Goal: Task Accomplishment & Management: Complete application form

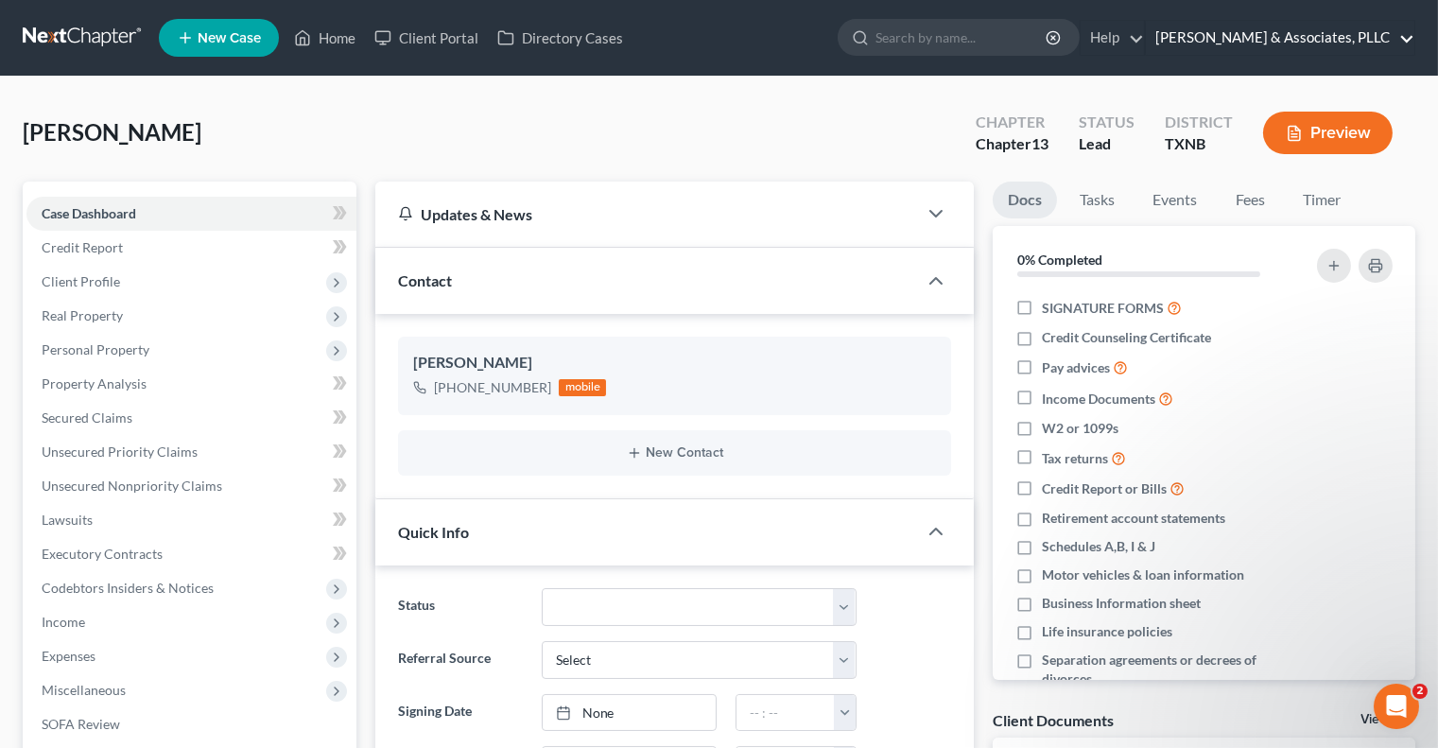
click at [1343, 33] on link "[PERSON_NAME] & Associates, PLLC" at bounding box center [1280, 38] width 269 height 34
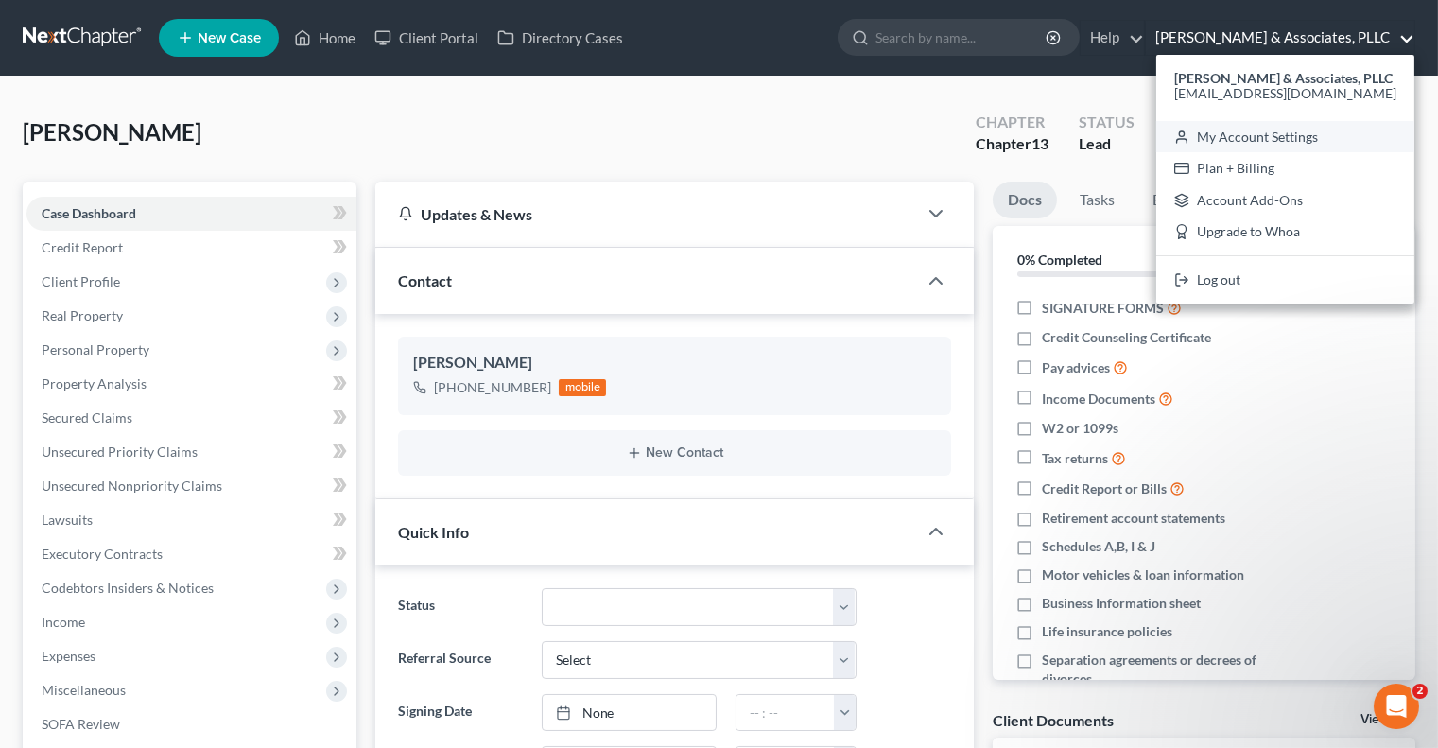
click at [1285, 142] on link "My Account Settings" at bounding box center [1286, 137] width 258 height 32
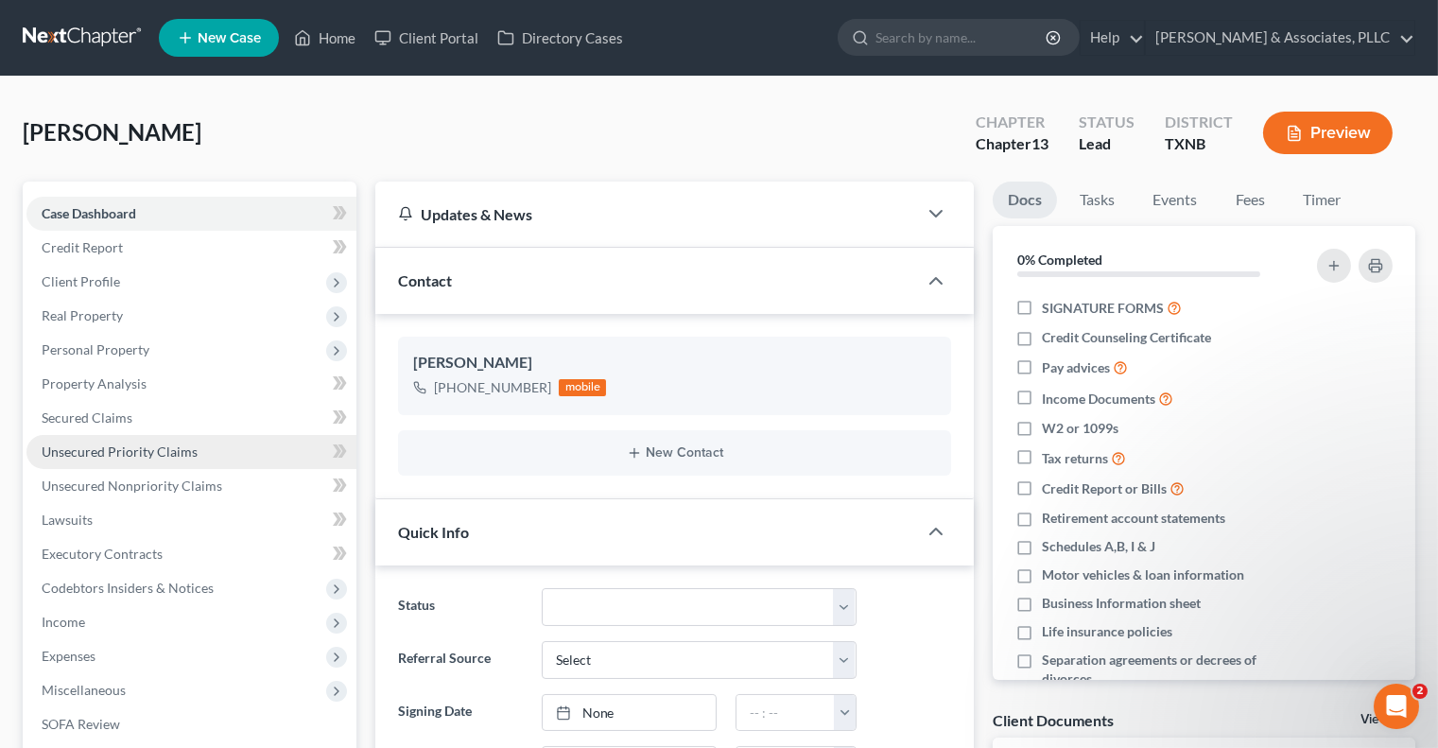
select select "23"
select select "45"
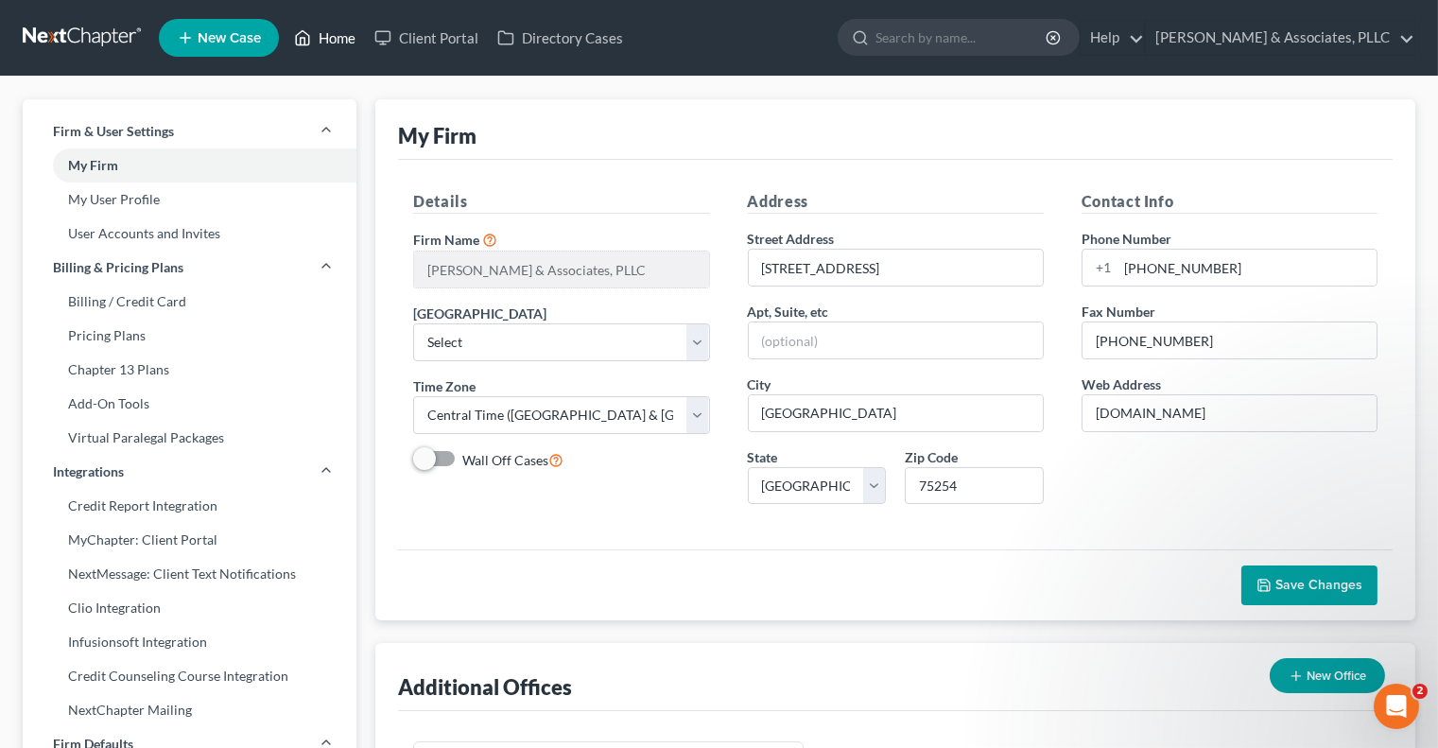
click at [323, 44] on link "Home" at bounding box center [325, 38] width 80 height 34
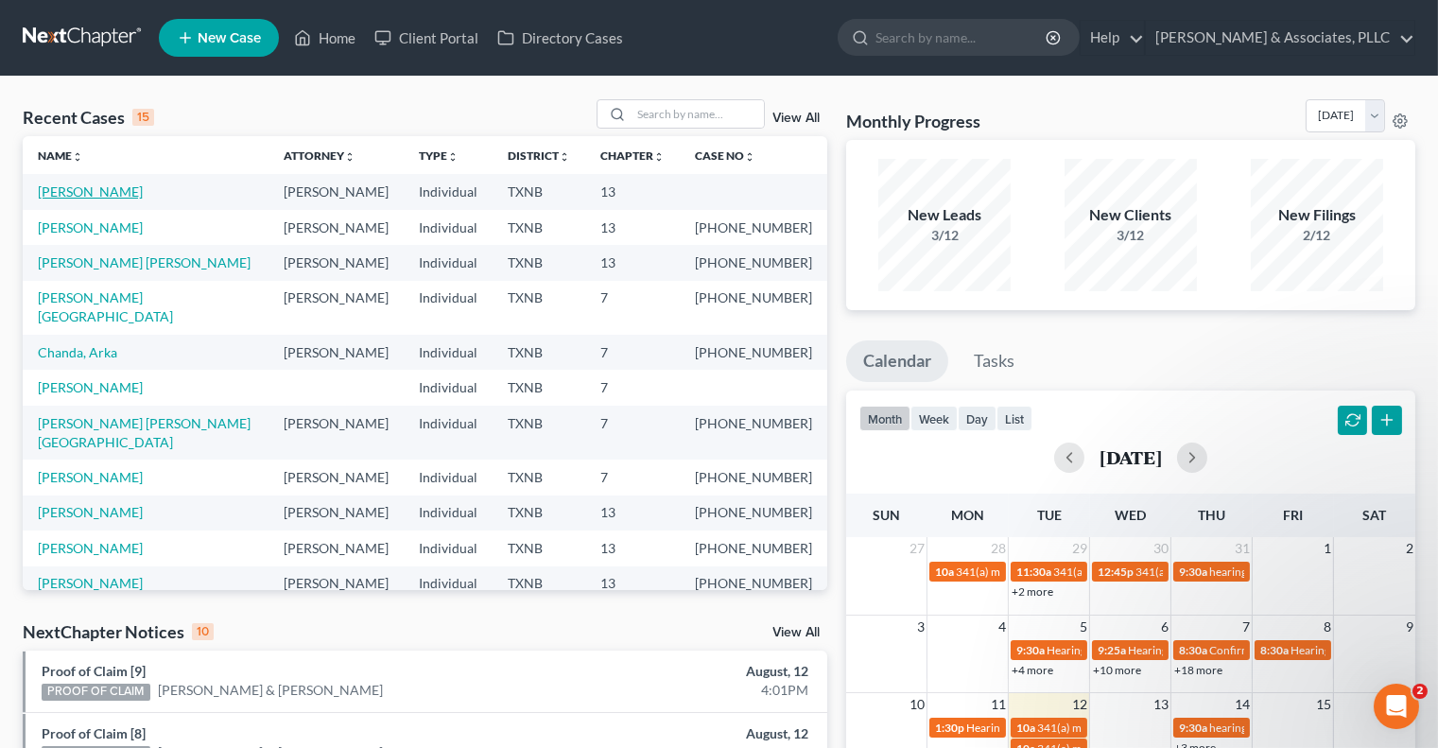
click at [134, 193] on link "[PERSON_NAME]" at bounding box center [90, 191] width 105 height 16
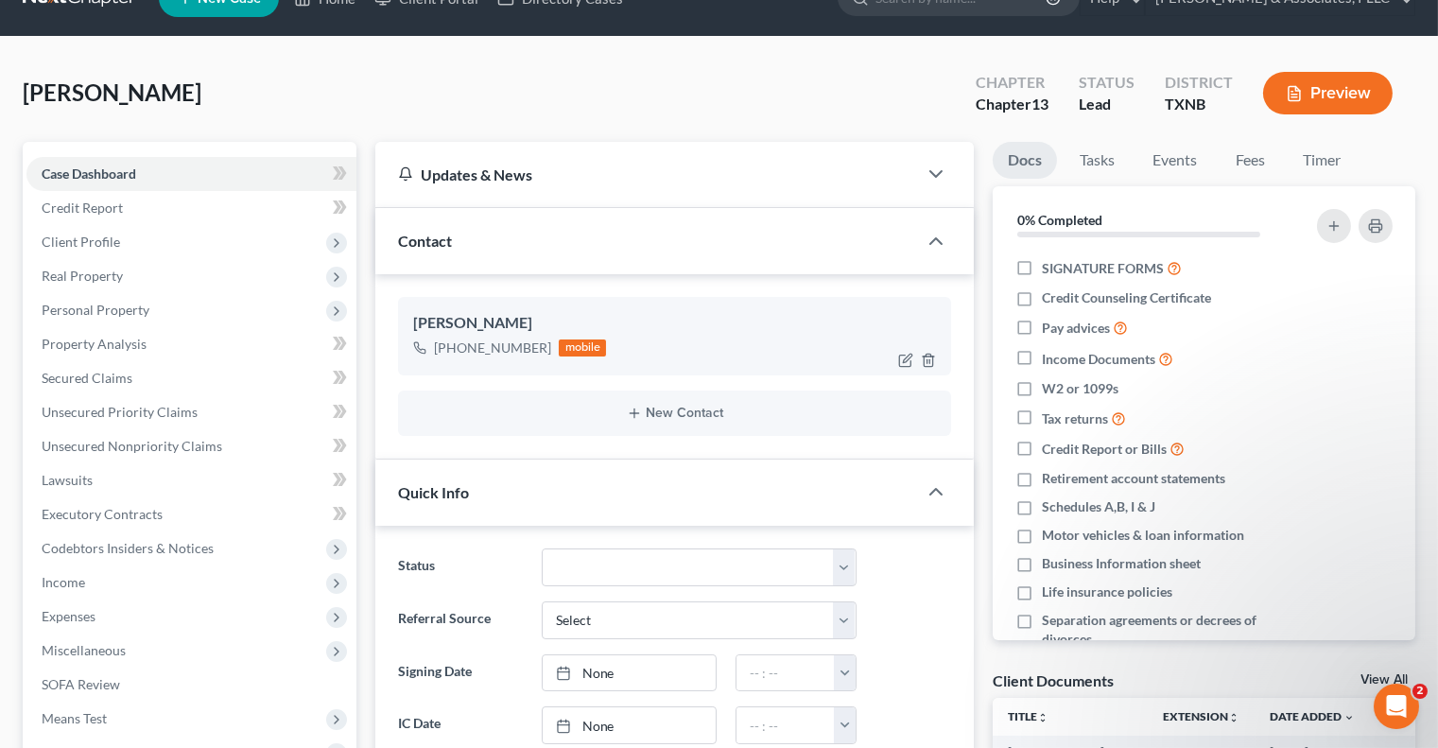
scroll to position [41, 0]
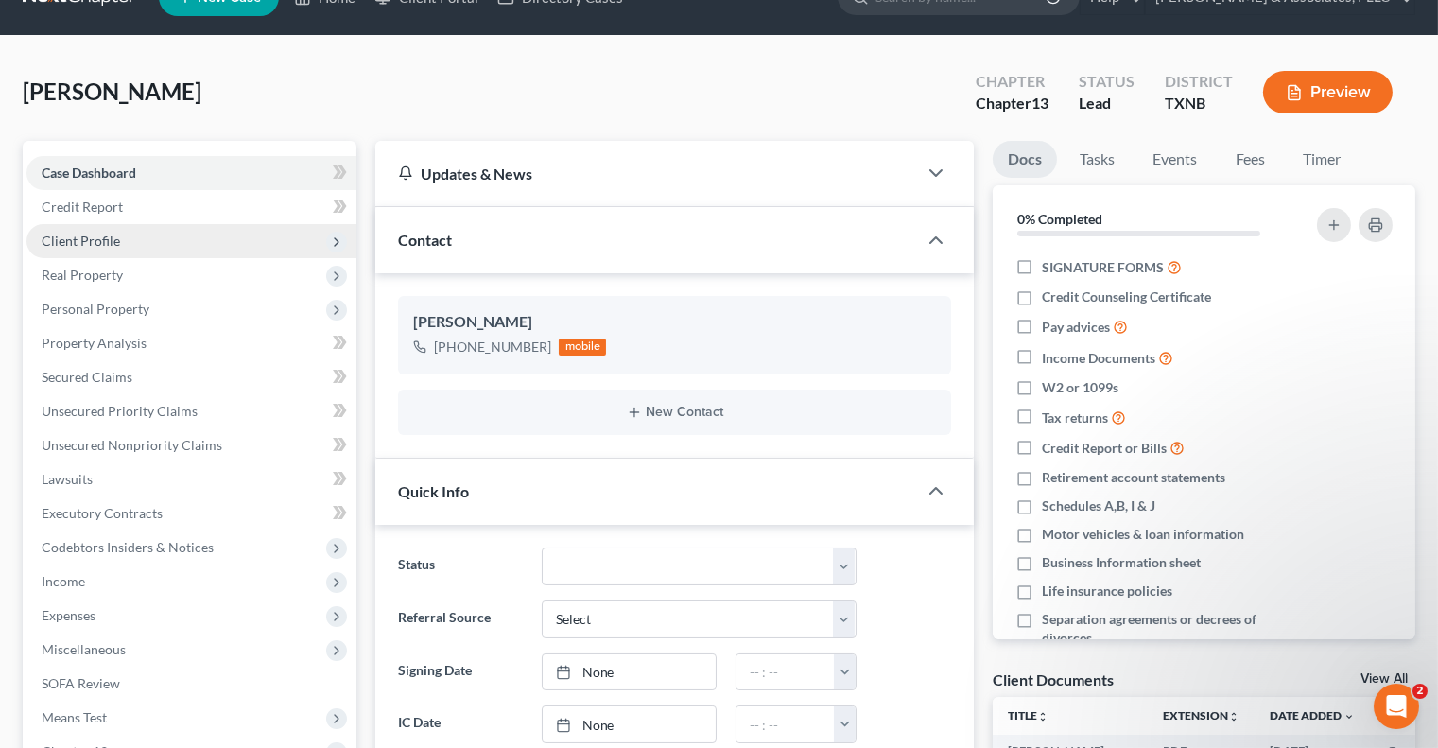
click at [196, 247] on span "Client Profile" at bounding box center [191, 241] width 330 height 34
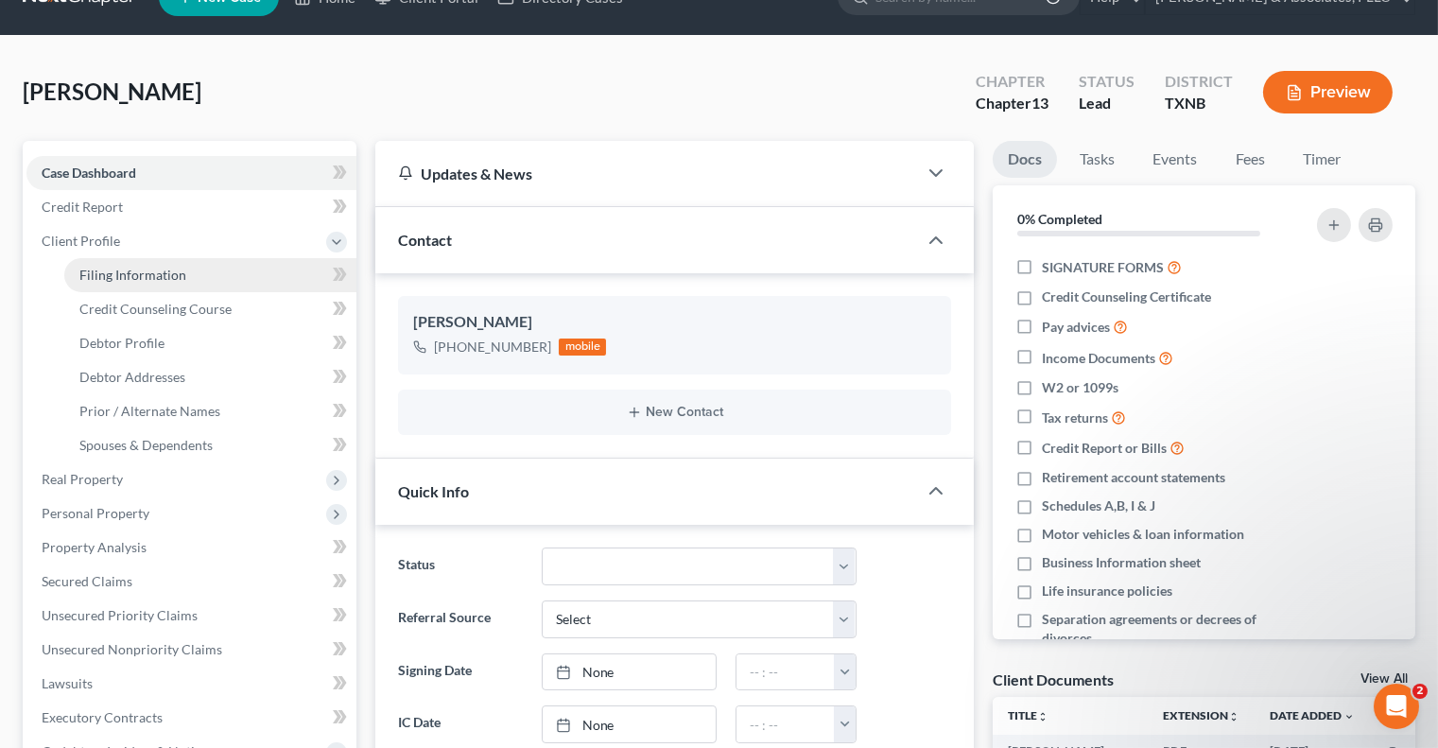
click at [252, 283] on link "Filing Information" at bounding box center [210, 275] width 292 height 34
select select "1"
select select "0"
select select "3"
select select "78"
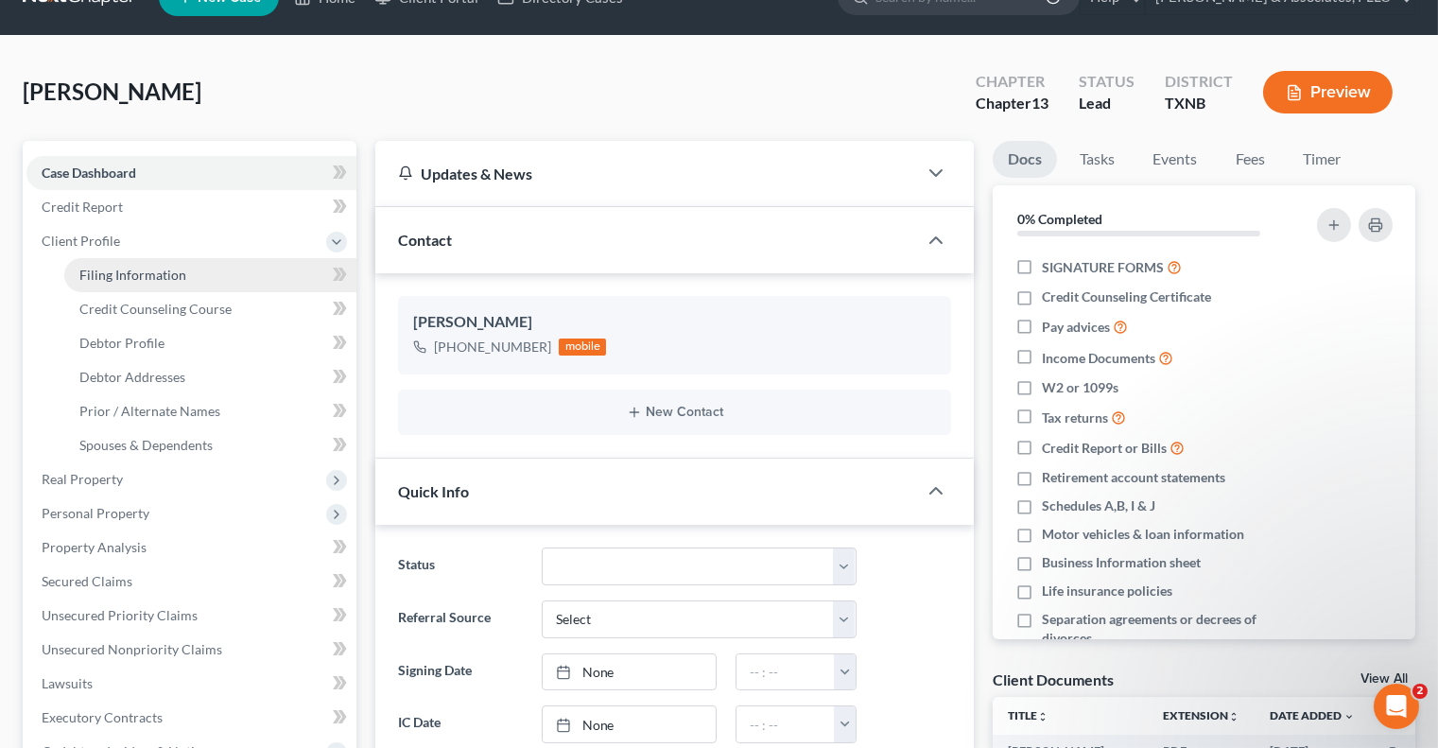
select select "45"
